Goal: Task Accomplishment & Management: Use online tool/utility

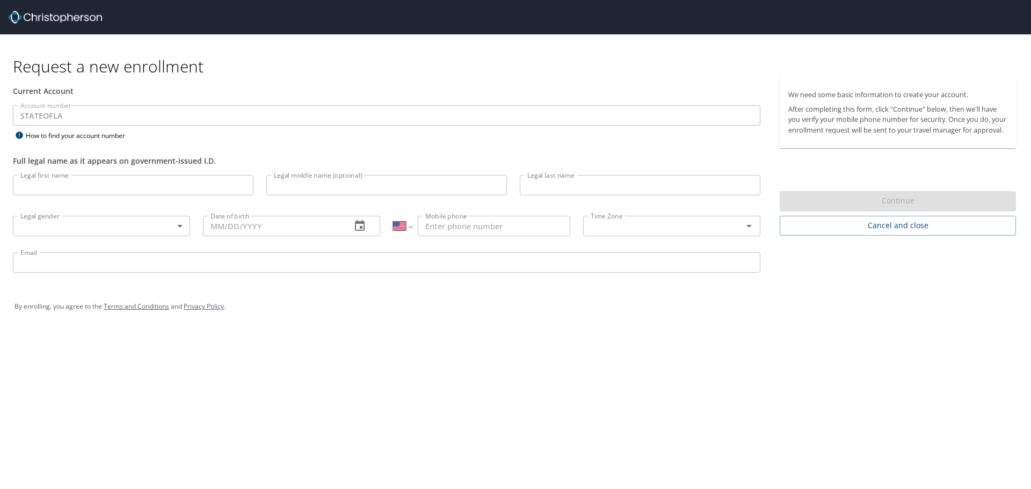
select select "US"
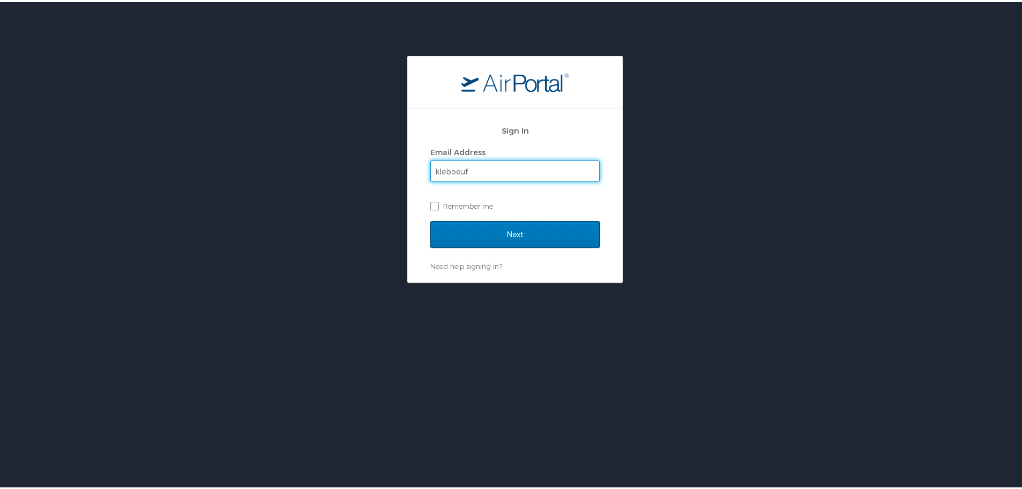
type input "[EMAIL_ADDRESS][DOMAIN_NAME]"
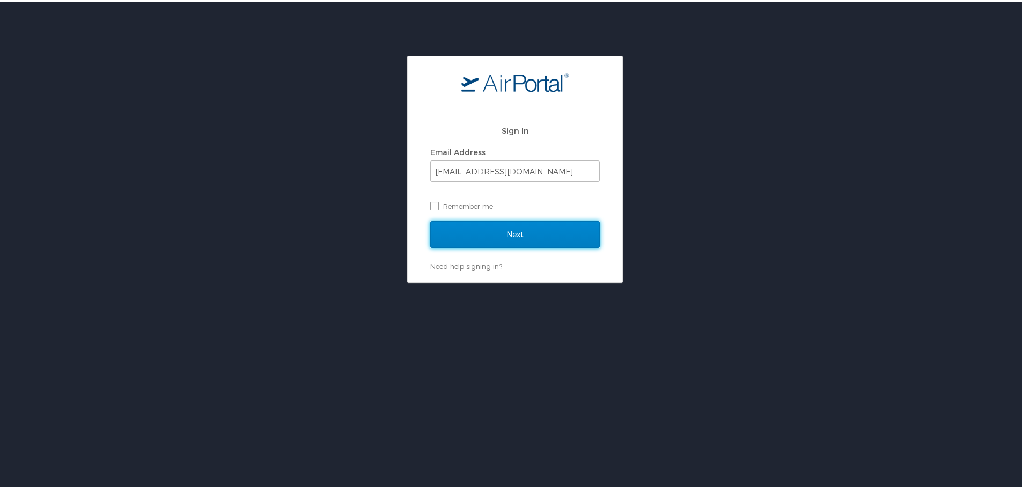
click at [534, 232] on input "Next" at bounding box center [515, 232] width 170 height 27
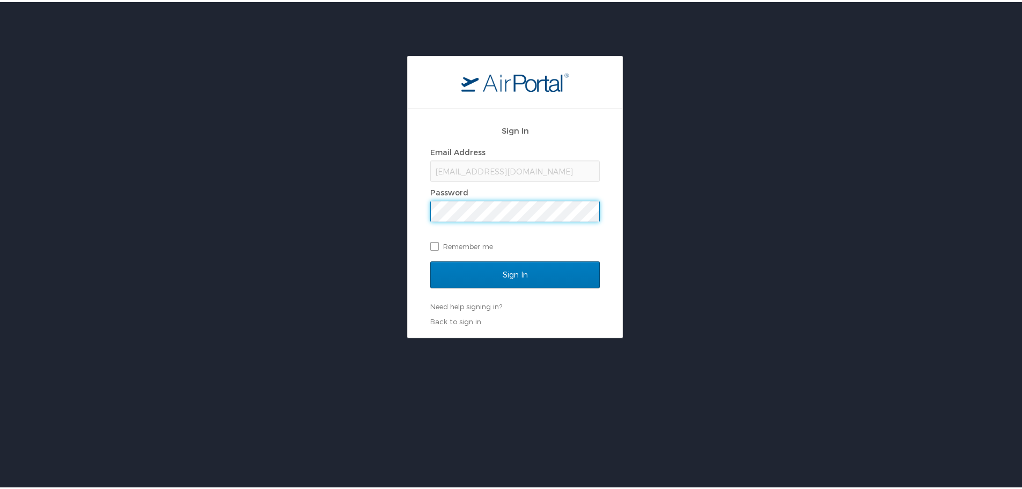
click at [430, 259] on input "Sign In" at bounding box center [515, 272] width 170 height 27
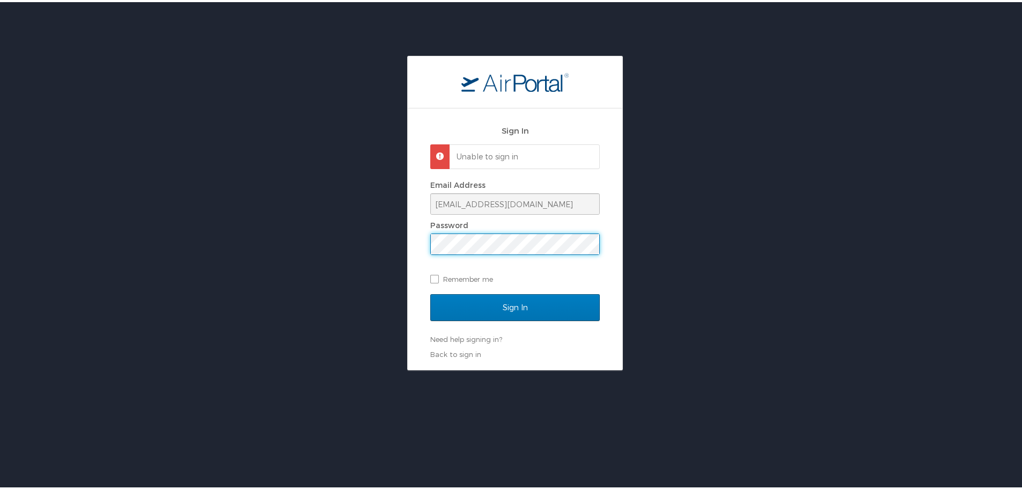
click at [368, 237] on div "Sign In Unable to sign in Email Address [EMAIL_ADDRESS][DOMAIN_NAME] Password R…" at bounding box center [515, 211] width 1031 height 315
click at [430, 292] on input "Sign In" at bounding box center [515, 305] width 170 height 27
click at [257, 239] on div "Sign In Unable to sign in Email Address [EMAIL_ADDRESS][DOMAIN_NAME] Password R…" at bounding box center [515, 211] width 1031 height 315
click at [430, 292] on input "Sign In" at bounding box center [515, 305] width 170 height 27
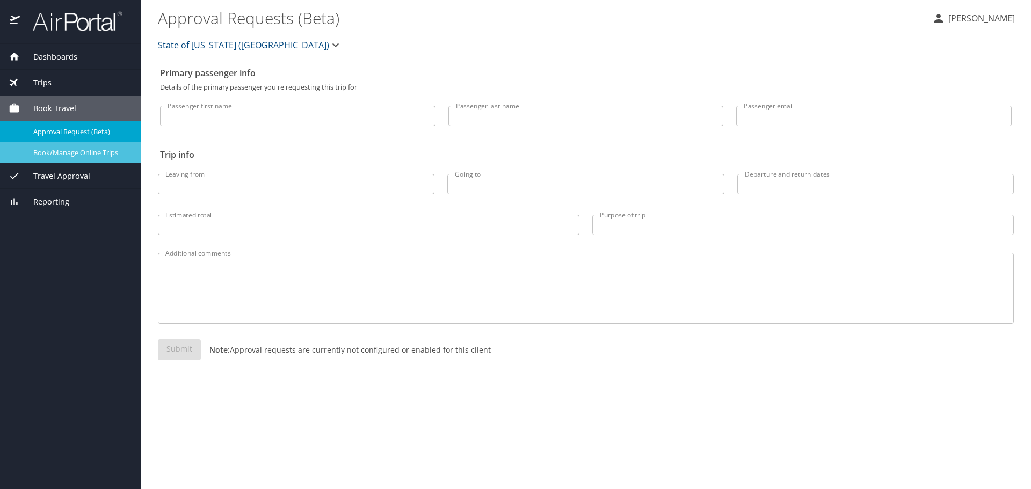
click at [86, 152] on span "Book/Manage Online Trips" at bounding box center [80, 153] width 94 height 10
